Goal: Transaction & Acquisition: Obtain resource

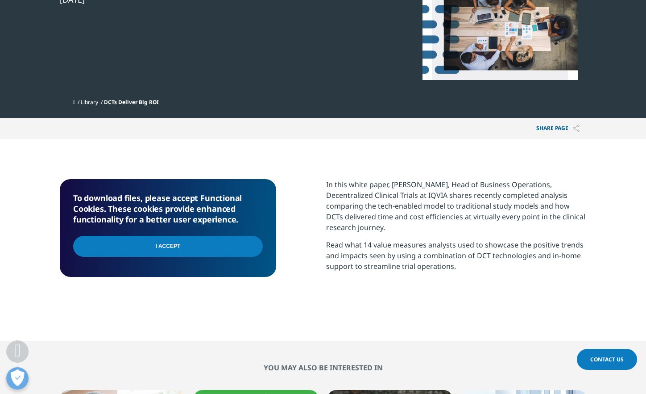
scroll to position [312, 0]
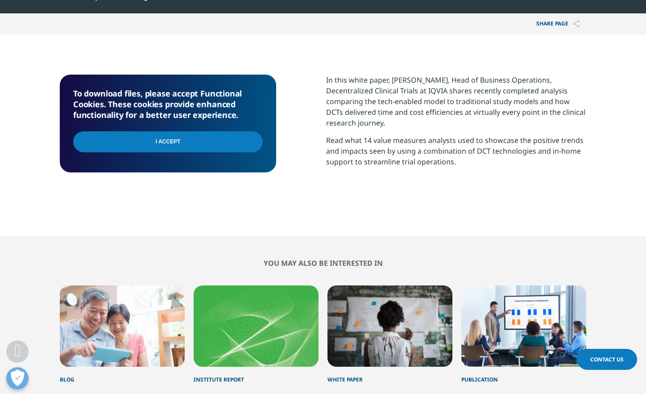
drag, startPoint x: 177, startPoint y: 145, endPoint x: 203, endPoint y: 145, distance: 26.3
click at [178, 144] on input "I Accept" at bounding box center [168, 141] width 190 height 21
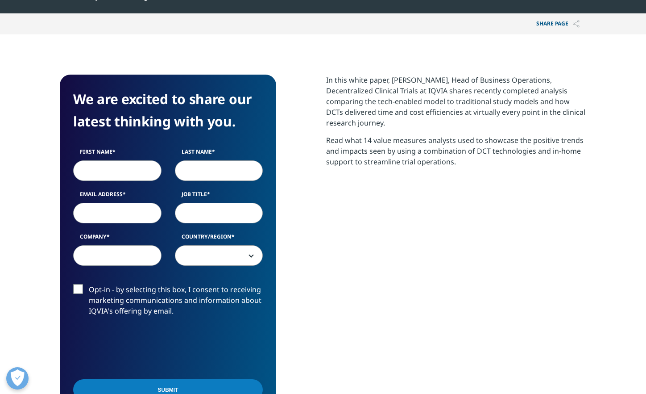
click at [123, 176] on input "First Name" at bounding box center [117, 170] width 88 height 21
type input "[PERSON_NAME]"
type input "Deem"
type input "[EMAIL_ADDRESS][DOMAIN_NAME]"
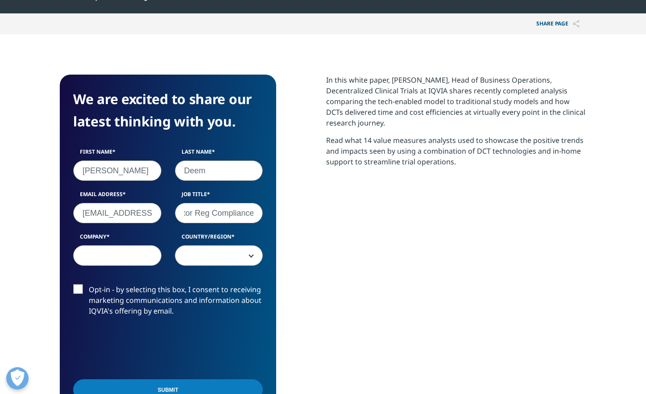
type input "Director Reg Compliance"
type input "Lilly"
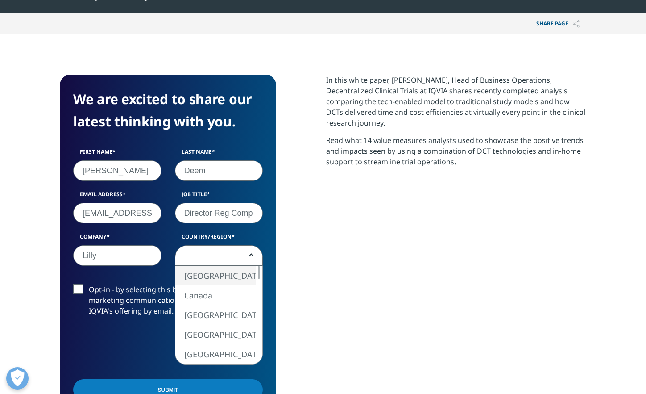
select select "[GEOGRAPHIC_DATA]"
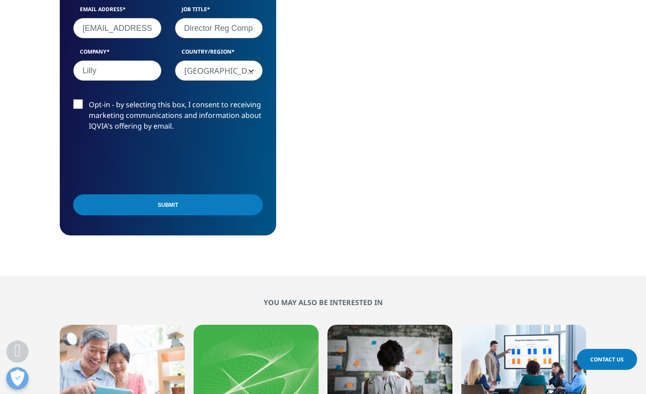
scroll to position [520, 0]
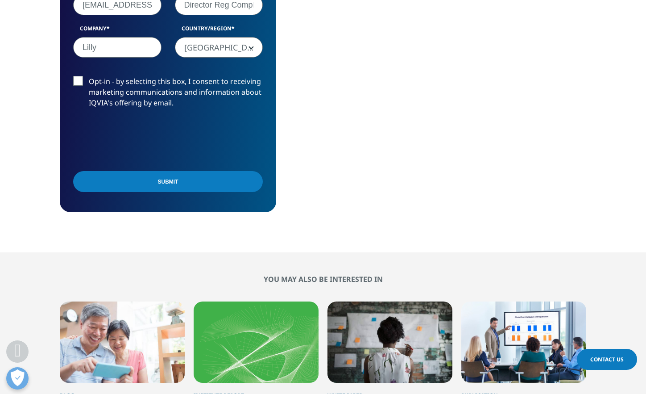
click at [185, 175] on input "Submit" at bounding box center [168, 181] width 190 height 21
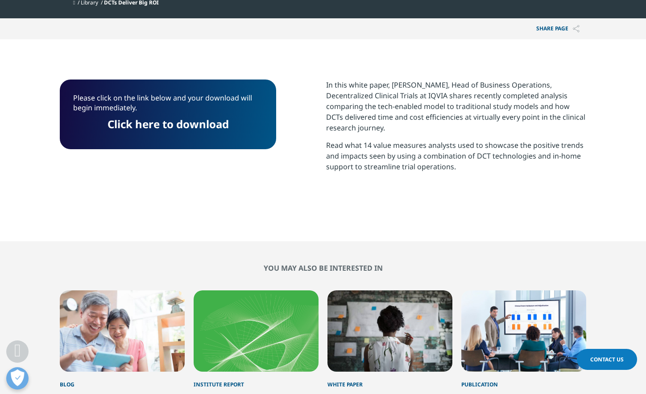
scroll to position [296, 0]
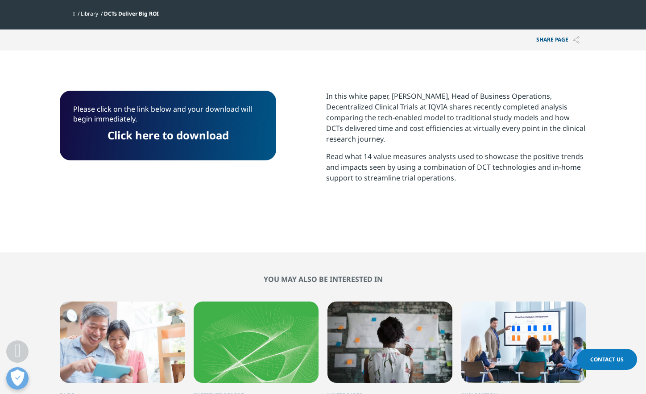
click at [170, 133] on link "Click here to download" at bounding box center [168, 135] width 121 height 15
click at [244, 205] on div "Please click on the link below and your download will begin immediately. Click …" at bounding box center [168, 151] width 216 height 121
